Goal: Task Accomplishment & Management: Manage account settings

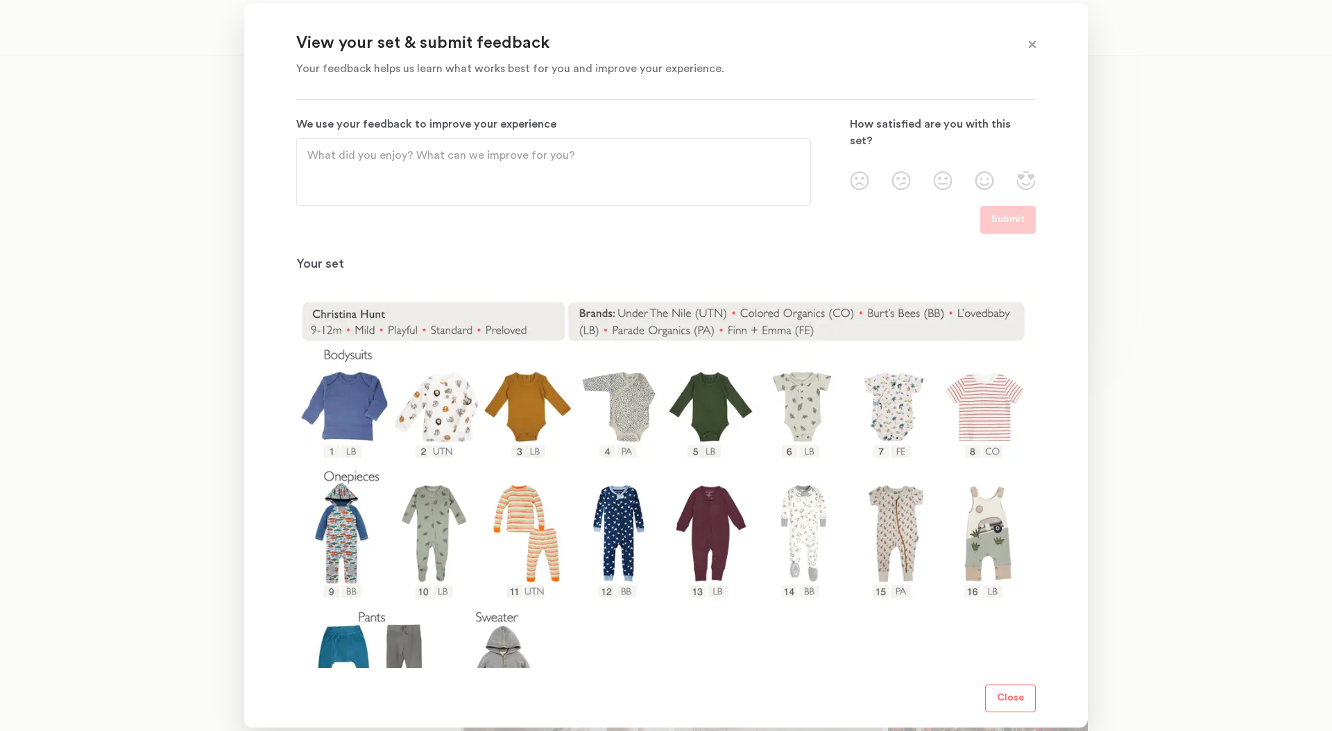
scroll to position [60, 0]
